Goal: Task Accomplishment & Management: Use online tool/utility

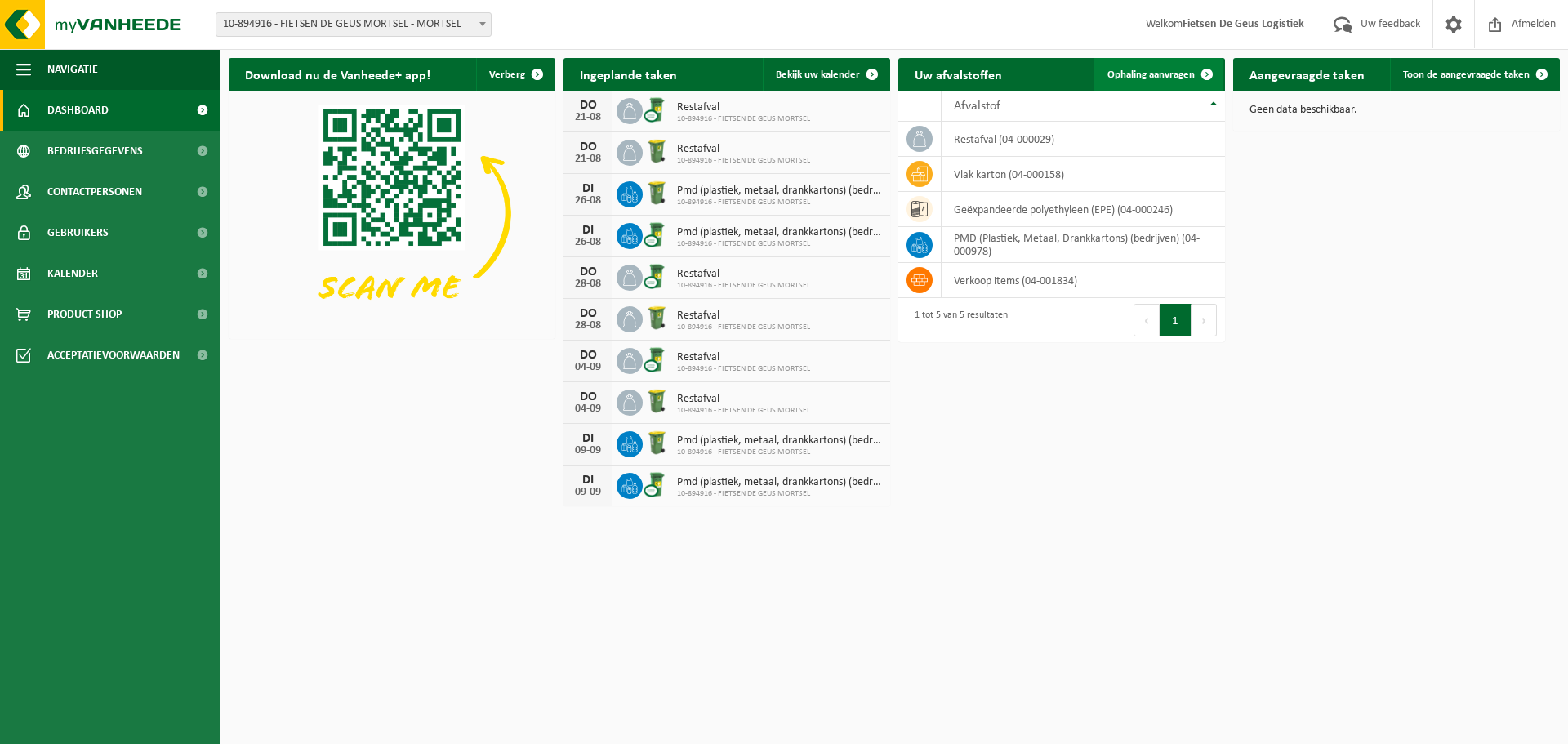
click at [1129, 73] on span "Ophaling aanvragen" at bounding box center [1151, 75] width 87 height 10
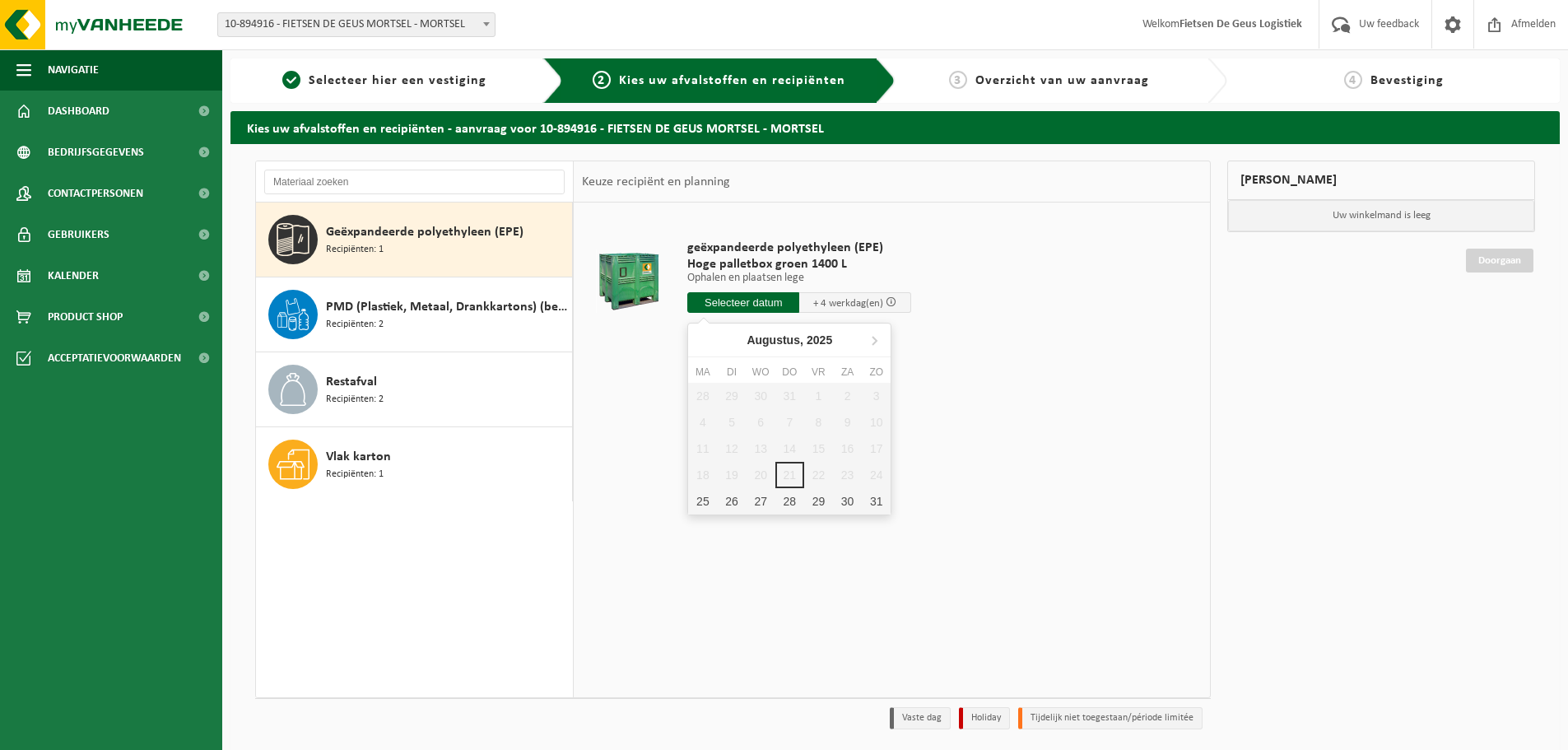
click at [709, 299] on input "text" at bounding box center [744, 302] width 112 height 20
click at [702, 504] on div "25" at bounding box center [702, 502] width 29 height 26
type input "Van 2025-08-25"
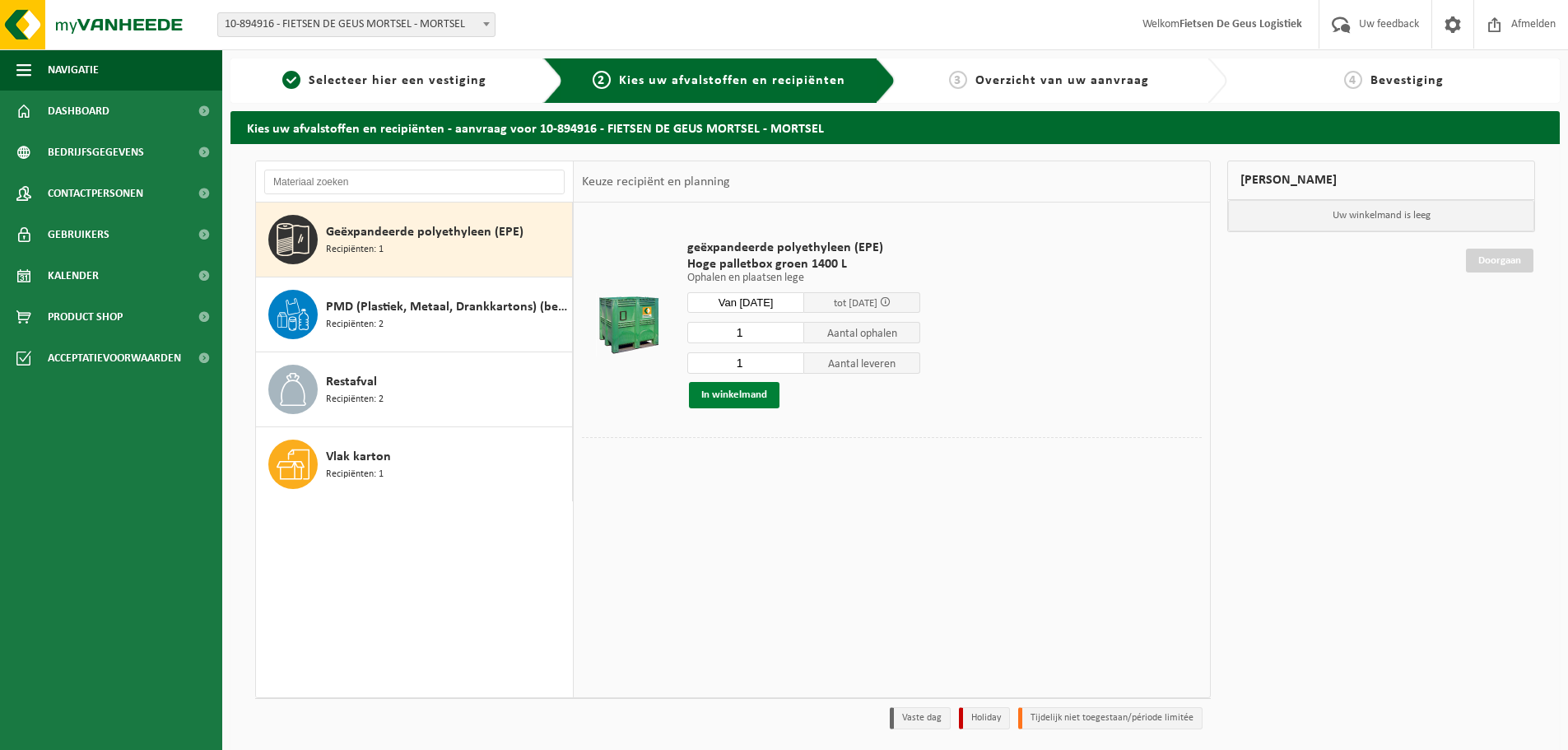
click at [767, 400] on button "In winkelmand" at bounding box center [734, 396] width 90 height 26
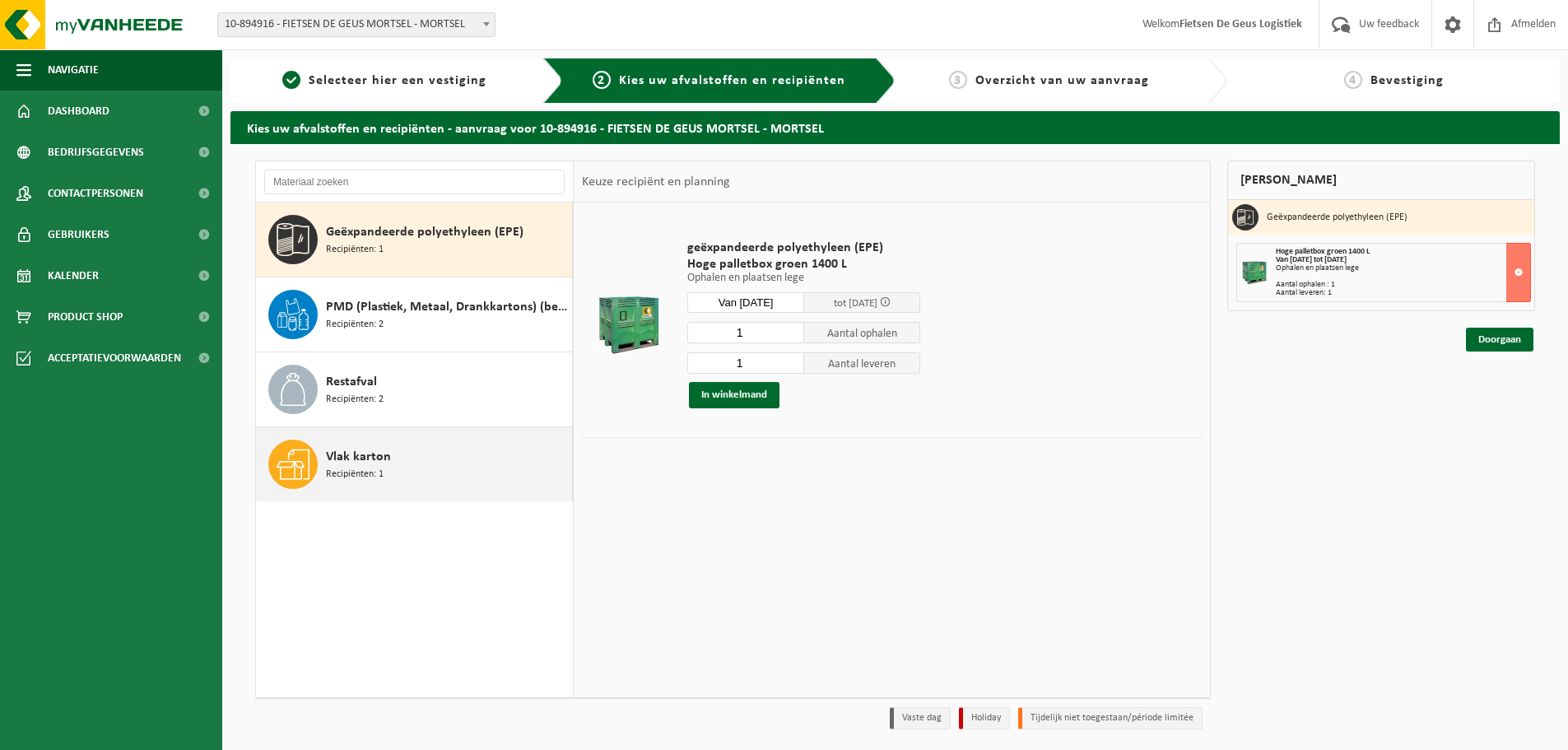
click at [434, 457] on div "Vlak karton Recipiënten: 1" at bounding box center [447, 464] width 242 height 49
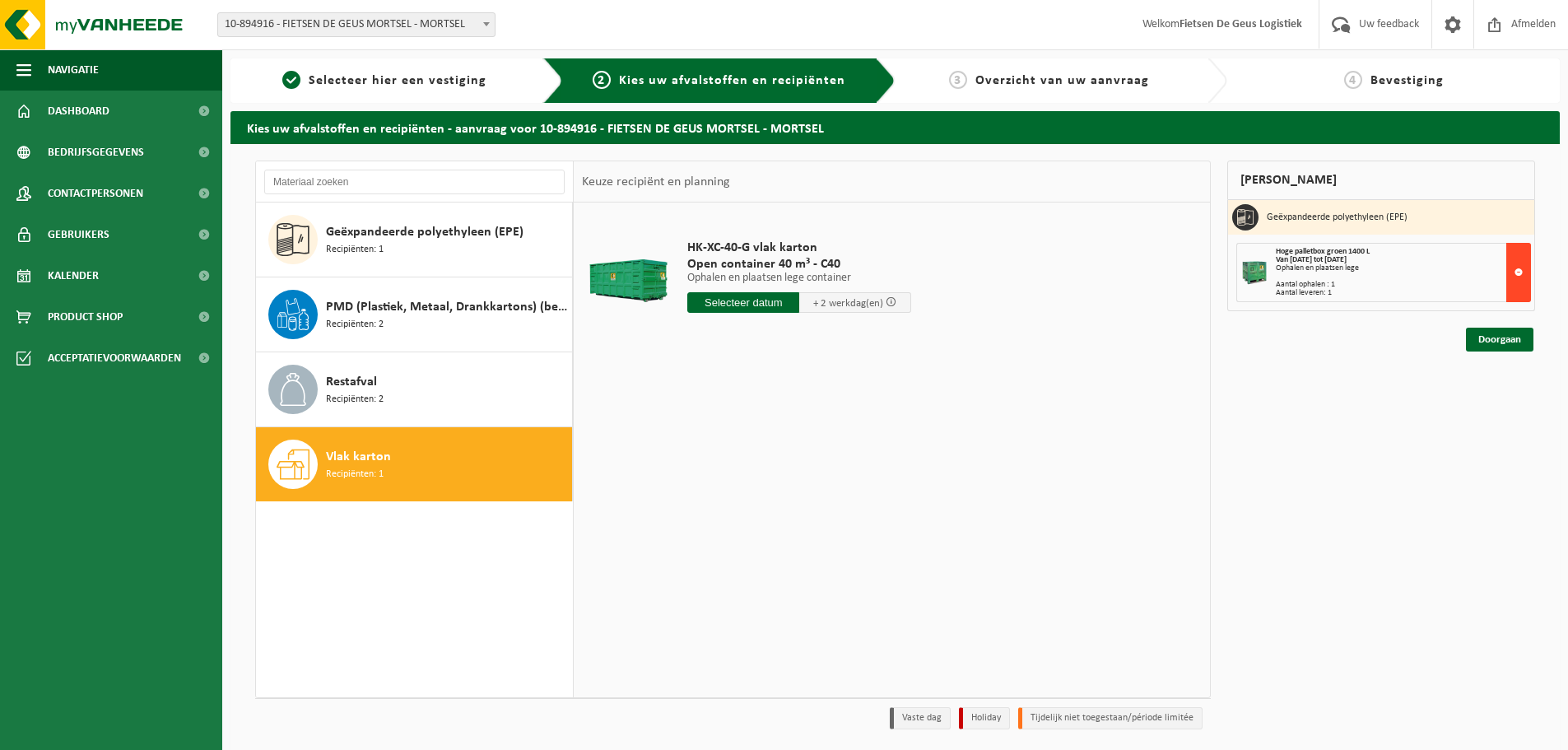
click at [1525, 271] on button at bounding box center [1519, 273] width 25 height 60
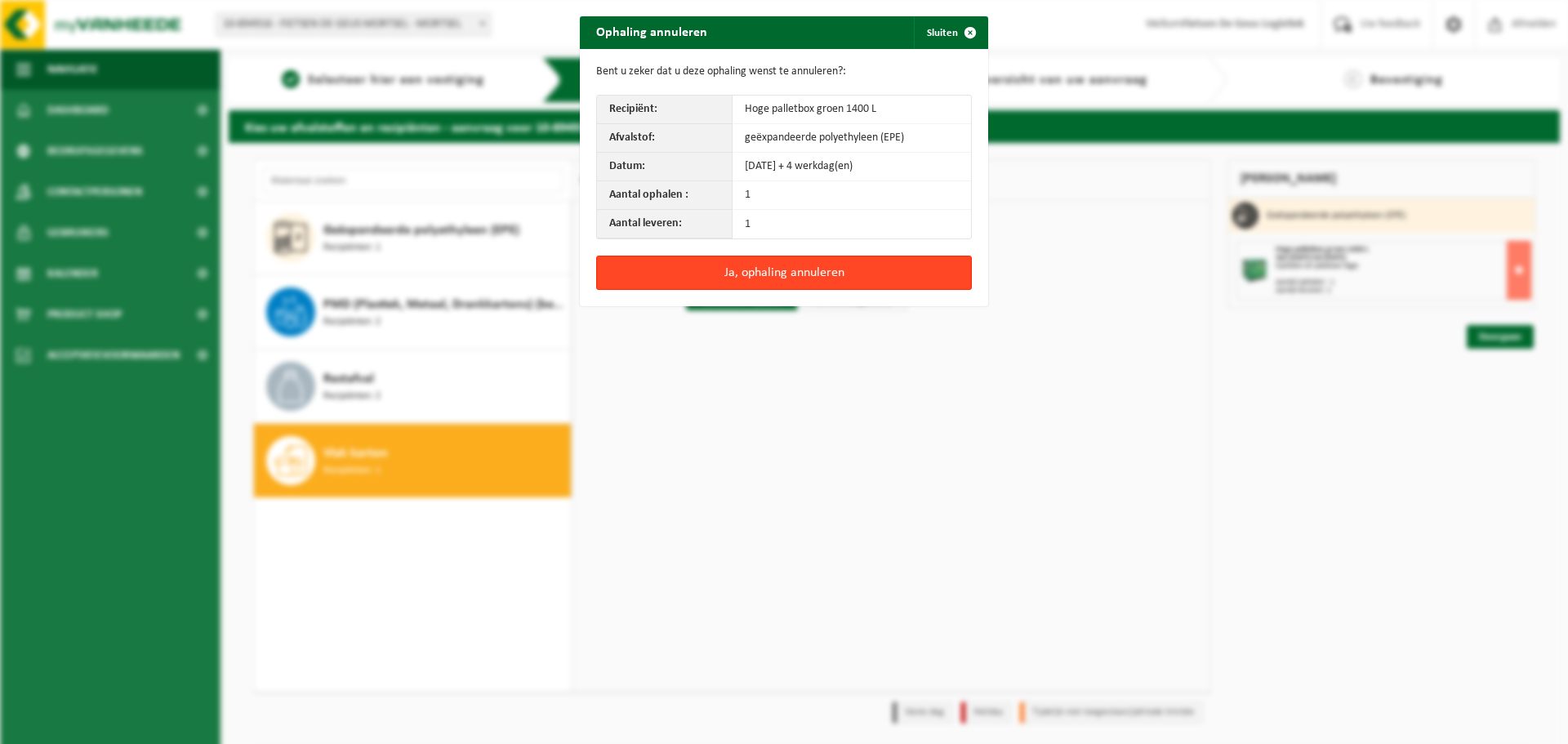
click at [746, 278] on button "Ja, ophaling annuleren" at bounding box center [784, 272] width 376 height 34
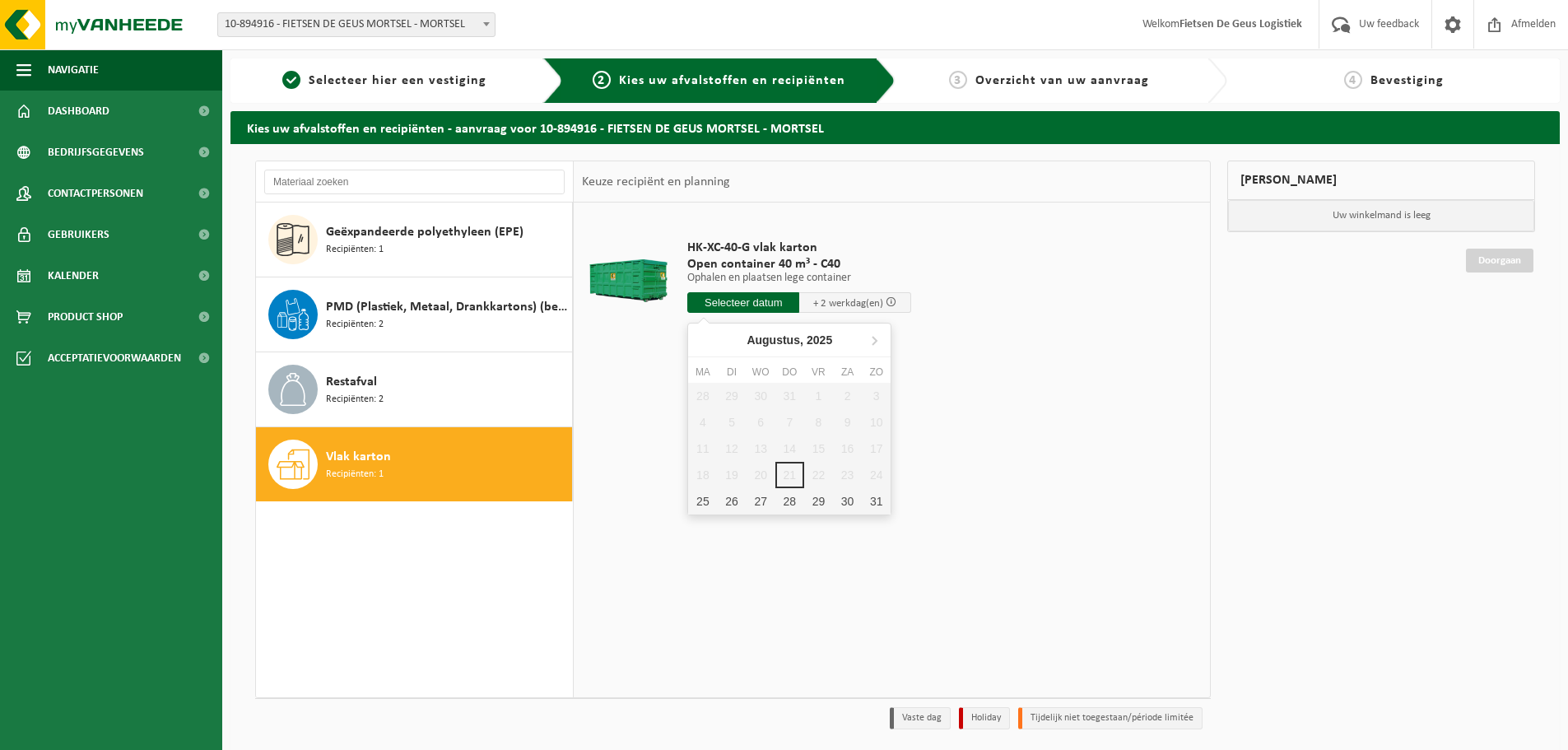
click at [759, 297] on input "text" at bounding box center [744, 302] width 112 height 20
click at [699, 511] on div "25" at bounding box center [702, 502] width 29 height 26
type input "Van 2025-08-25"
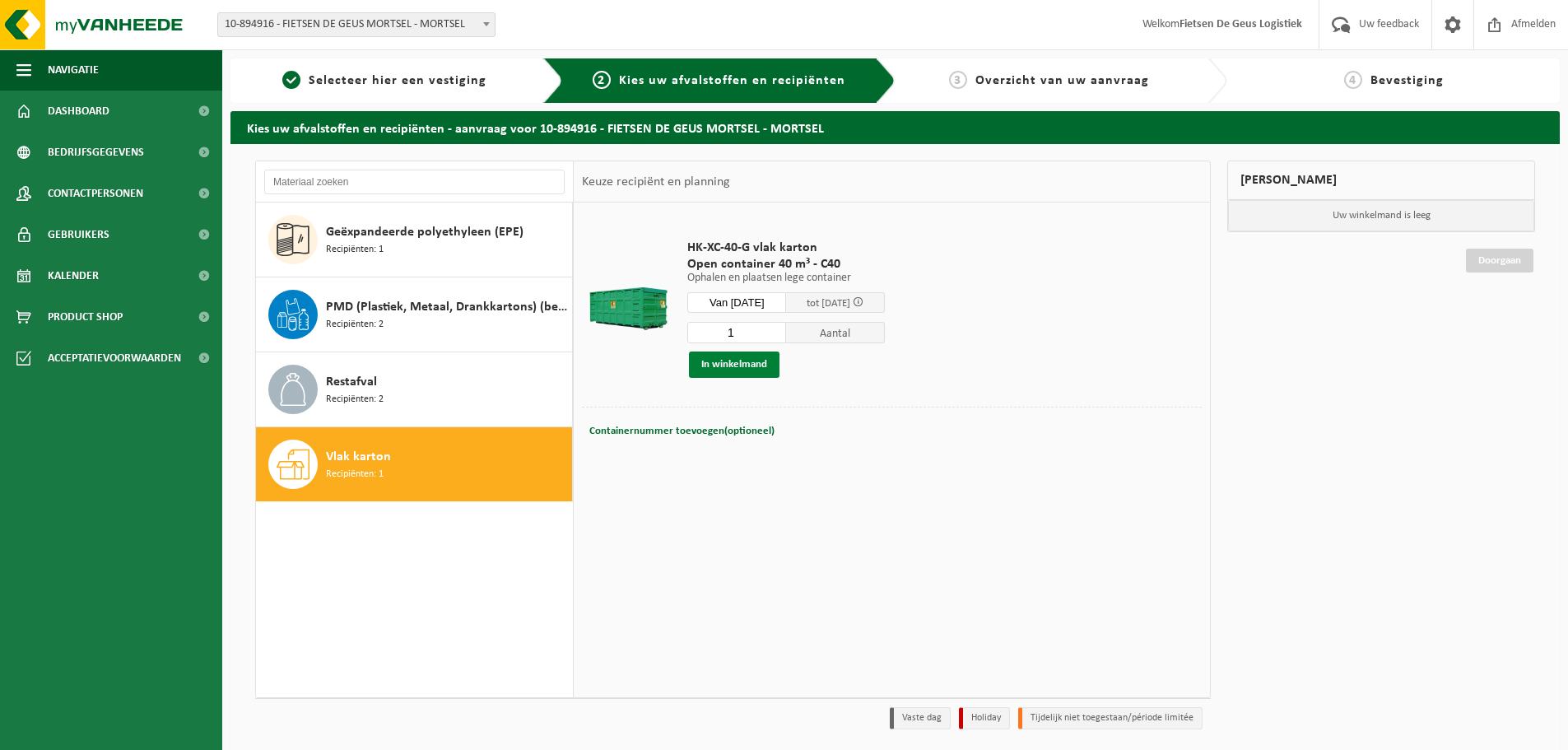
click at [731, 371] on button "In winkelmand" at bounding box center [734, 365] width 90 height 26
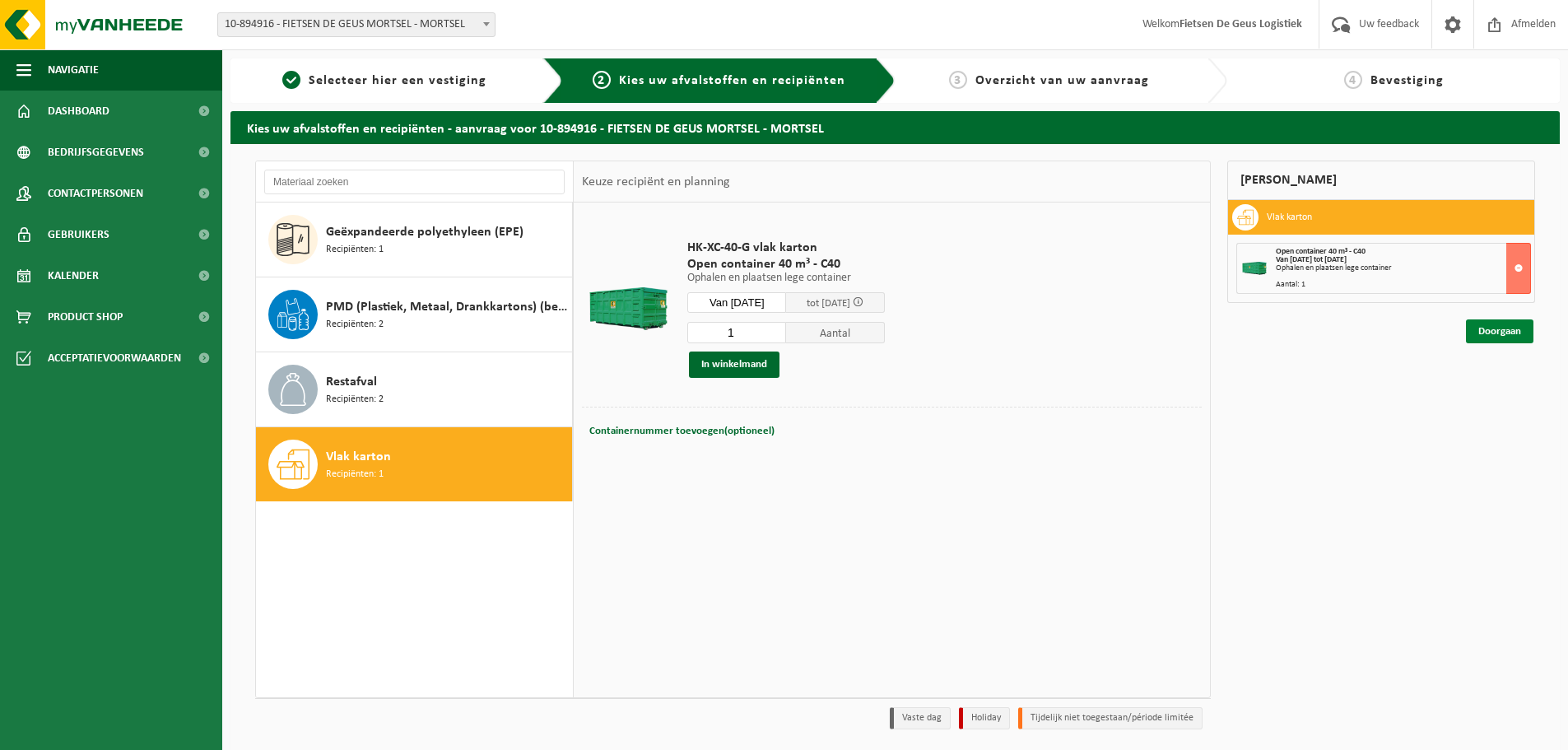
click at [1479, 338] on link "Doorgaan" at bounding box center [1500, 331] width 68 height 24
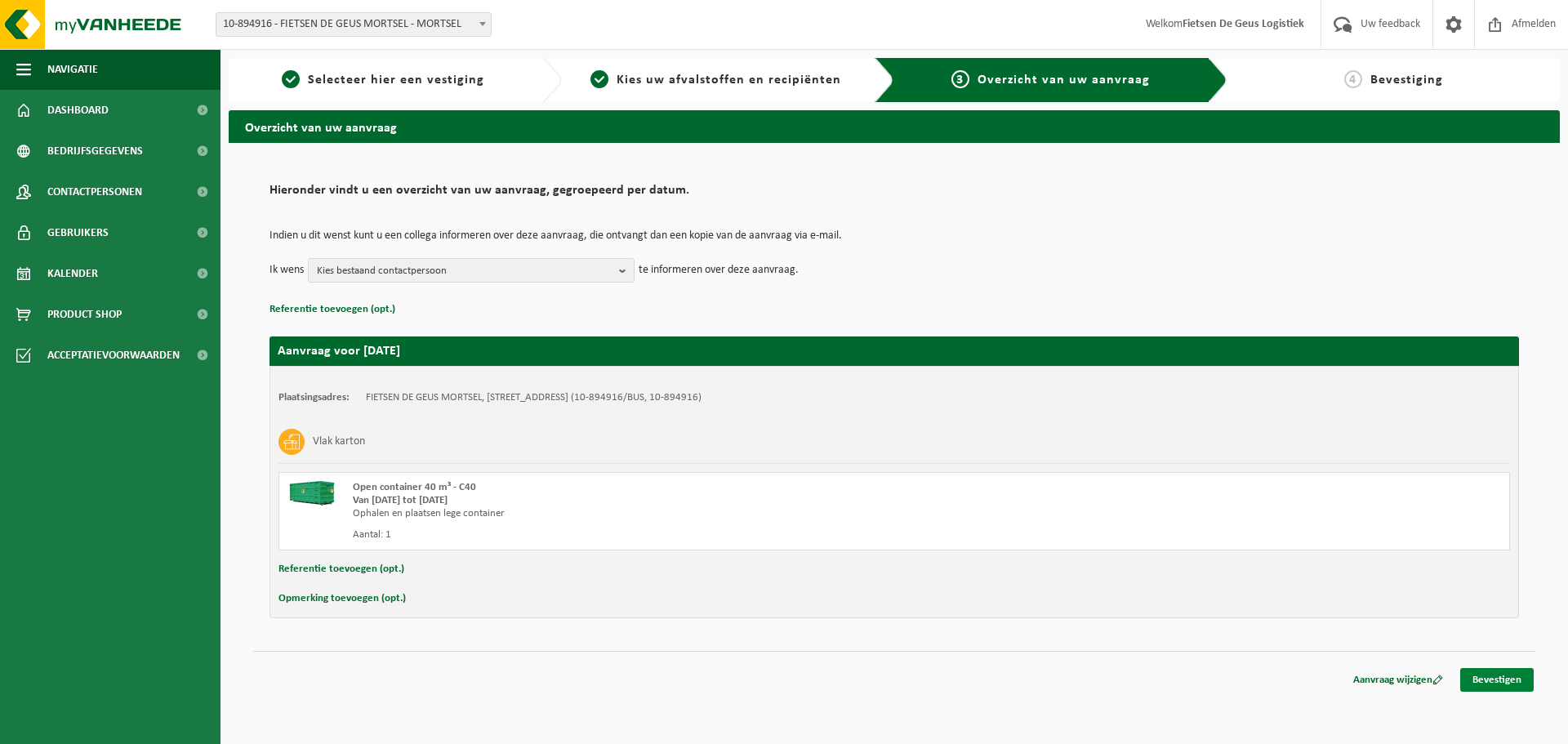
click at [1496, 686] on link "Bevestigen" at bounding box center [1497, 680] width 73 height 23
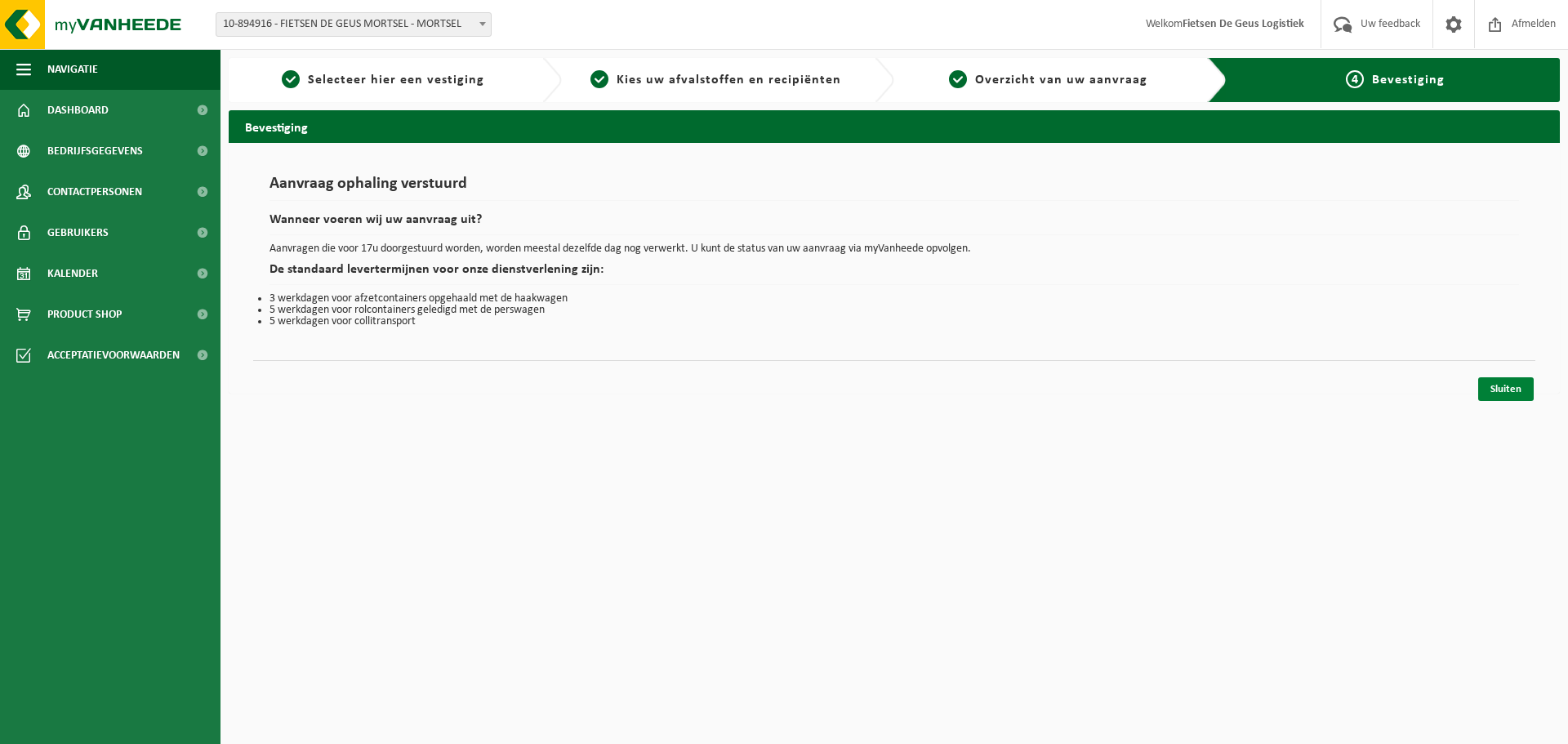
click at [1515, 397] on link "Sluiten" at bounding box center [1505, 389] width 56 height 23
